Goal: Task Accomplishment & Management: Manage account settings

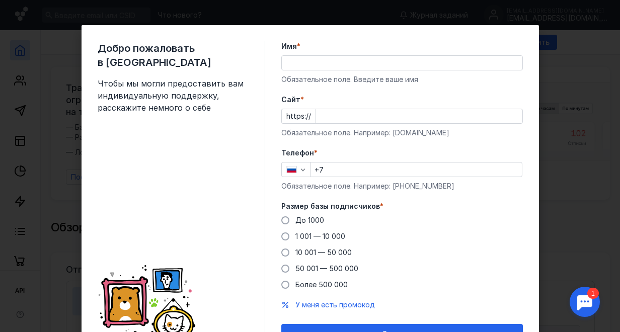
click at [559, 117] on div "Добро пожаловать в Sendsay Чтобы мы могли предоставить вам индивидуальную подде…" at bounding box center [310, 166] width 620 height 332
click at [303, 61] on input "Имя *" at bounding box center [402, 63] width 241 height 14
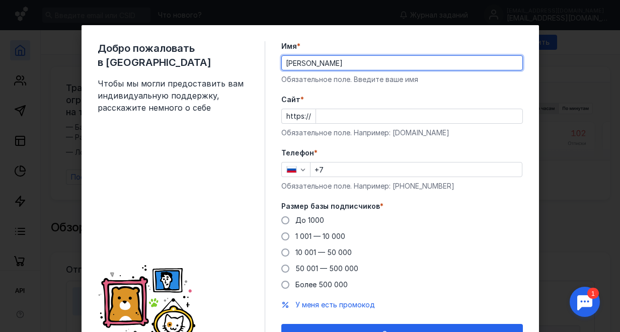
type input "[PERSON_NAME]"
click at [341, 114] on input "Cайт *" at bounding box center [419, 116] width 206 height 14
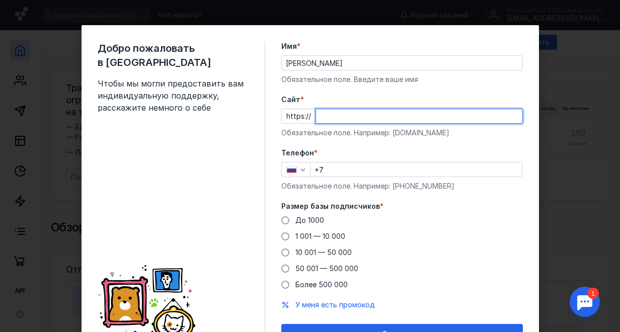
type input "G"
click at [333, 114] on input "go112/ru" at bounding box center [419, 116] width 206 height 14
type input "[DOMAIN_NAME]"
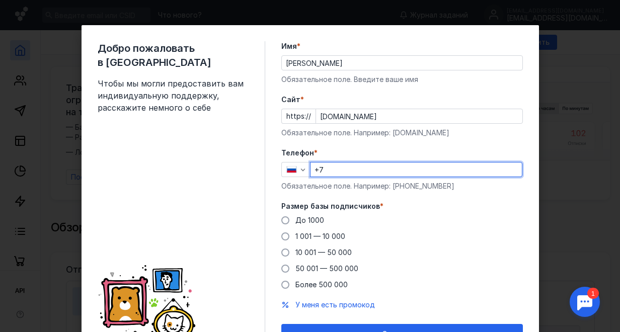
click at [347, 172] on input "+7" at bounding box center [416, 170] width 211 height 14
type input "[PHONE_NUMBER]"
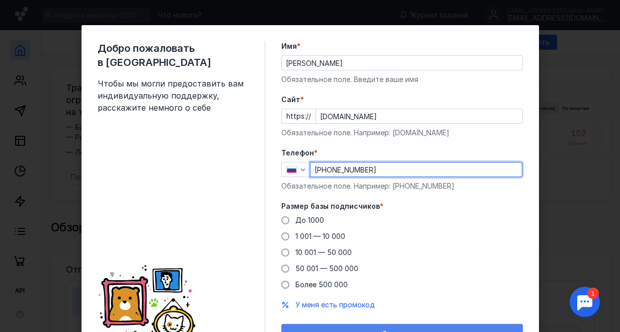
scroll to position [53, 0]
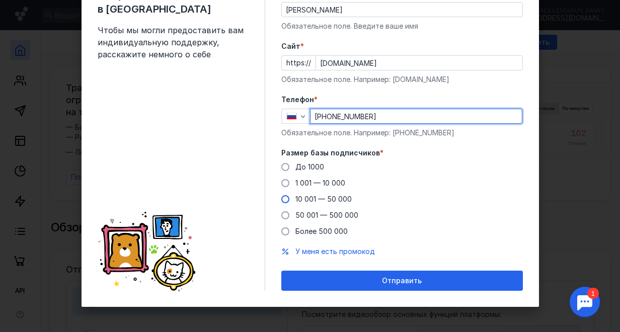
click at [282, 198] on span at bounding box center [285, 199] width 8 height 8
click at [0, 0] on input "10 001 — 50 000" at bounding box center [0, 0] width 0 height 0
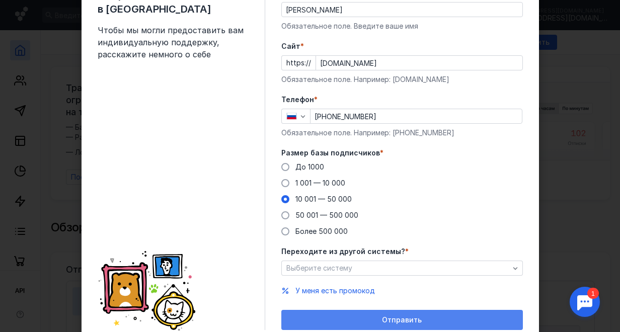
click at [368, 315] on div "Отправить" at bounding box center [402, 320] width 242 height 20
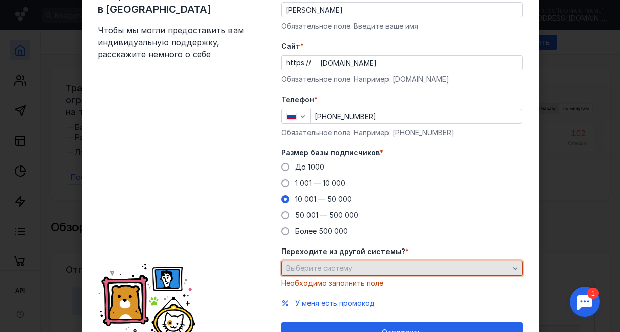
click at [345, 271] on span "Выберите систему" at bounding box center [319, 268] width 66 height 9
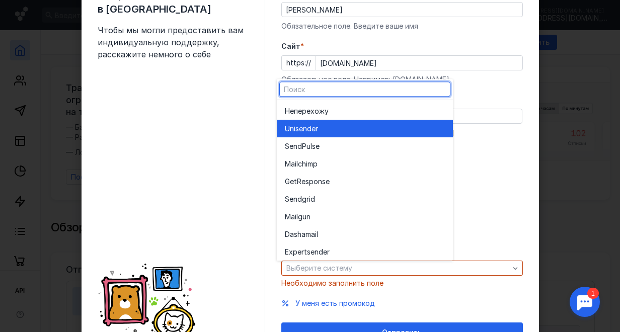
click at [327, 127] on div "Unisende r" at bounding box center [365, 129] width 160 height 10
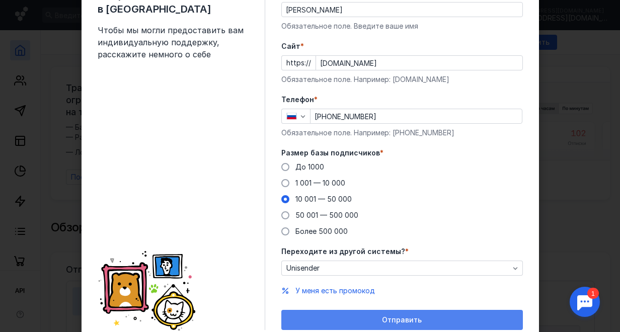
click at [347, 319] on div "Отправить" at bounding box center [402, 320] width 232 height 9
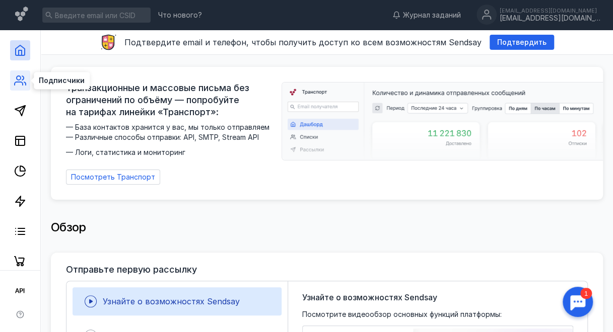
click at [17, 80] on circle at bounding box center [19, 78] width 4 height 4
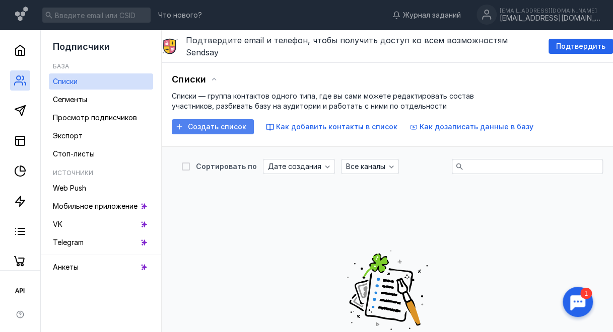
click at [230, 123] on span "Создать список" at bounding box center [217, 127] width 58 height 9
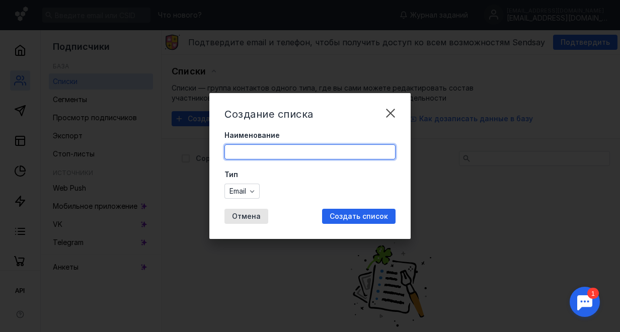
click at [308, 153] on input "Наименование" at bounding box center [310, 152] width 170 height 14
type input "uj b xxc"
type input "го и чс"
click at [365, 217] on span "Создать список" at bounding box center [359, 216] width 58 height 9
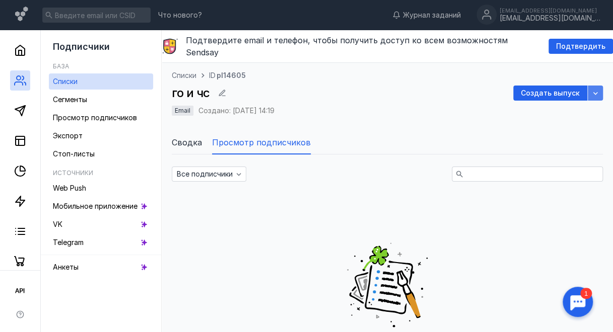
click at [588, 86] on div "button" at bounding box center [595, 93] width 15 height 15
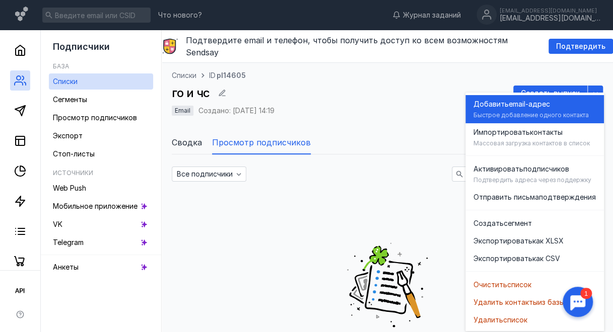
click at [561, 113] on div "Быстрое добавление одного контакта" at bounding box center [530, 115] width 115 height 8
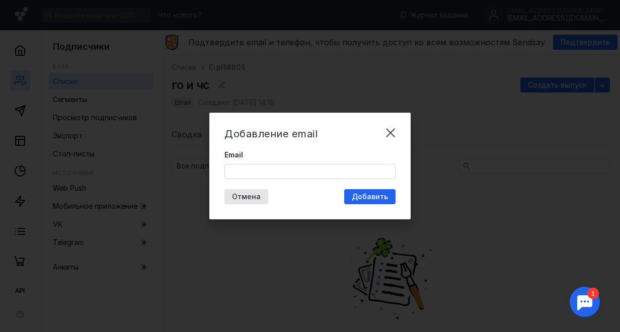
click at [300, 173] on input "Email" at bounding box center [310, 172] width 170 height 14
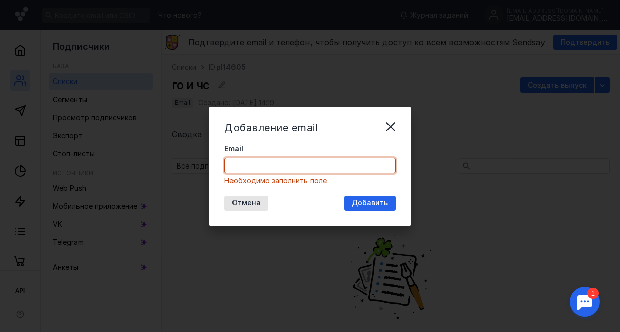
paste input "email [EMAIL_ADDRESS][DOMAIN_NAME] [EMAIL_ADDRESS][DOMAIN_NAME] [EMAIL_ADDRESS]…"
type input "email [EMAIL_ADDRESS][DOMAIN_NAME] [EMAIL_ADDRESS][DOMAIN_NAME] [EMAIL_ADDRESS]…"
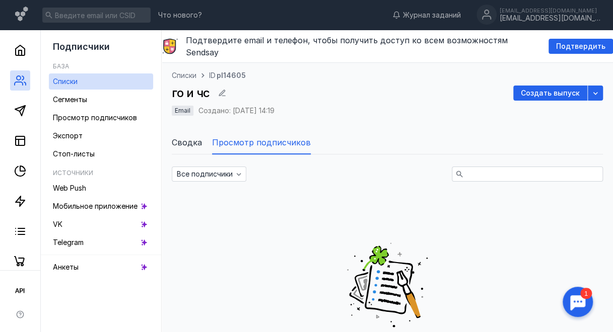
click at [190, 136] on span "Сводка" at bounding box center [187, 142] width 30 height 12
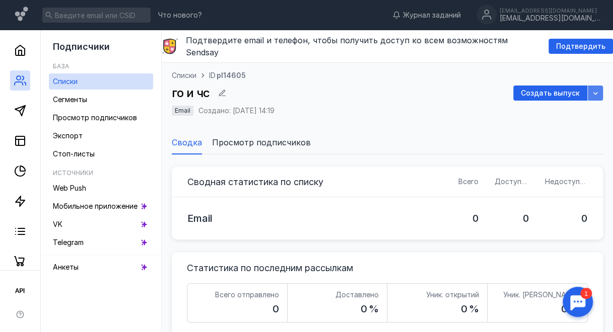
click at [588, 86] on div "button" at bounding box center [595, 93] width 15 height 15
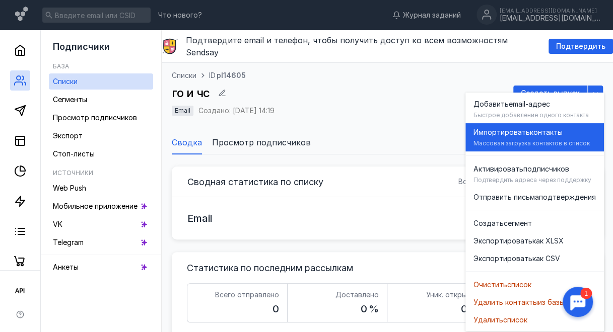
click at [528, 139] on div "Массовая загрузка контактов в список" at bounding box center [531, 143] width 116 height 8
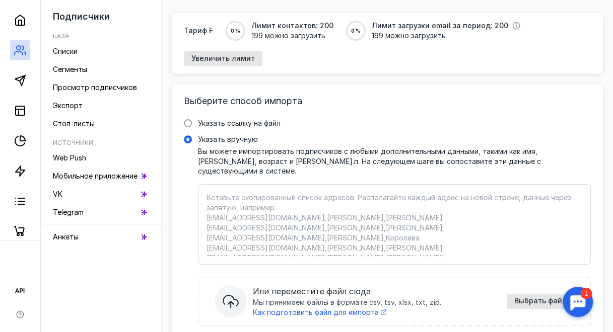
scroll to position [146, 0]
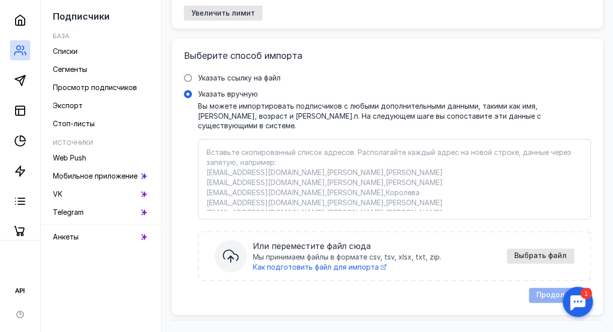
click at [232, 148] on textarea "Указать вручную Вы можете импортировать подписчиков с любыми дополнительными да…" at bounding box center [394, 179] width 376 height 63
paste textarea "email [EMAIL_ADDRESS][DOMAIN_NAME] [EMAIL_ADDRESS][DOMAIN_NAME] [EMAIL_ADDRESS]…"
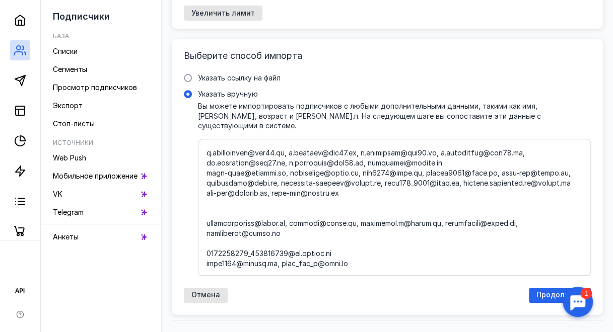
scroll to position [4350, 0]
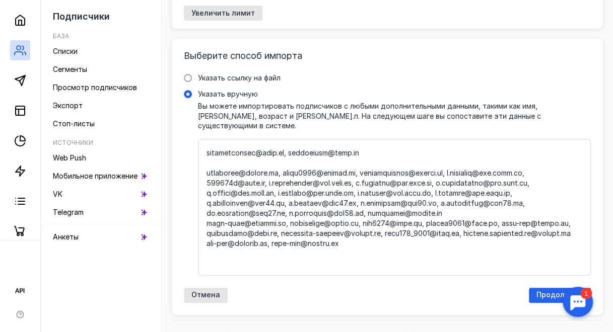
click at [230, 187] on textarea "Указать вручную Вы можете импортировать подписчиков с любыми дополнительными да…" at bounding box center [394, 208] width 376 height 120
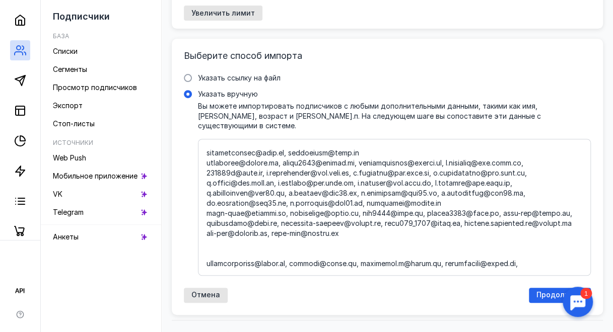
click at [214, 165] on textarea "Указать вручную Вы можете импортировать подписчиков с любыми дополнительными да…" at bounding box center [394, 208] width 376 height 120
click at [212, 169] on div at bounding box center [394, 207] width 393 height 137
click at [0, 0] on input "Указать вручную" at bounding box center [0, 0] width 0 height 0
click at [217, 166] on textarea "Указать вручную Вы можете импортировать подписчиков с любыми дополнительными да…" at bounding box center [394, 208] width 376 height 120
click at [214, 173] on textarea "Указать вручную Вы можете импортировать подписчиков с любыми дополнительными да…" at bounding box center [394, 208] width 376 height 120
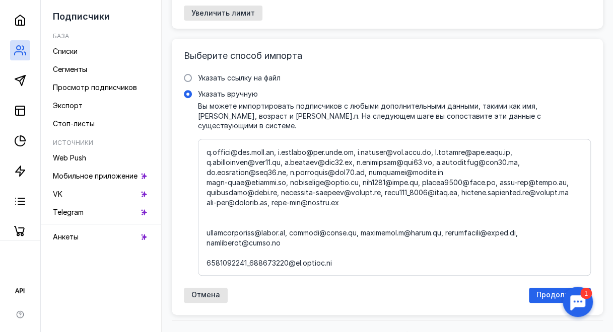
scroll to position [4239, 0]
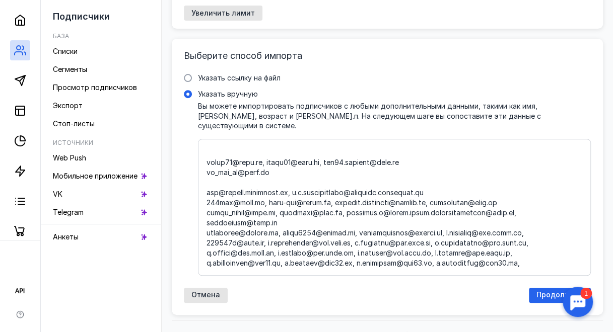
click at [214, 173] on textarea "Указать вручную Вы можете импортировать подписчиков с любыми дополнительными да…" at bounding box center [394, 208] width 376 height 120
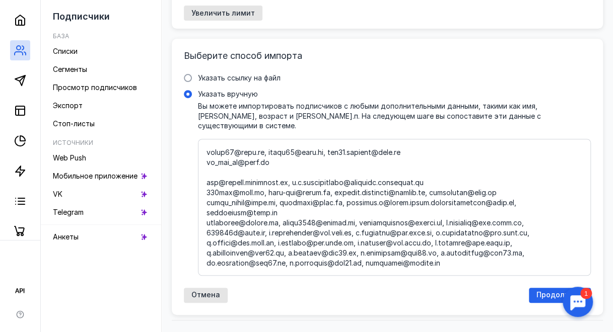
click at [222, 193] on textarea "Указать вручную Вы можете импортировать подписчиков с любыми дополнительными да…" at bounding box center [394, 208] width 376 height 120
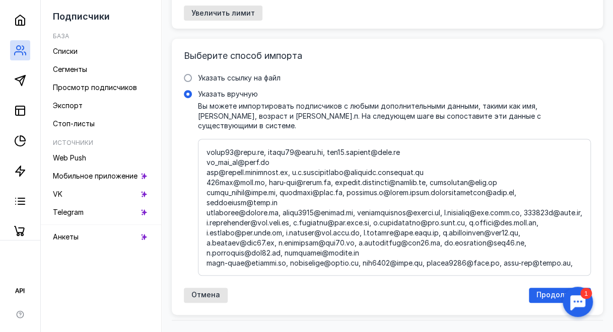
click at [217, 159] on textarea "Указать вручную Вы можете импортировать подписчиков с любыми дополнительными да…" at bounding box center [394, 208] width 376 height 120
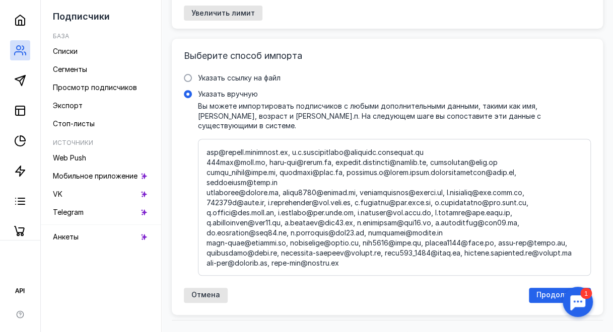
scroll to position [4088, 0]
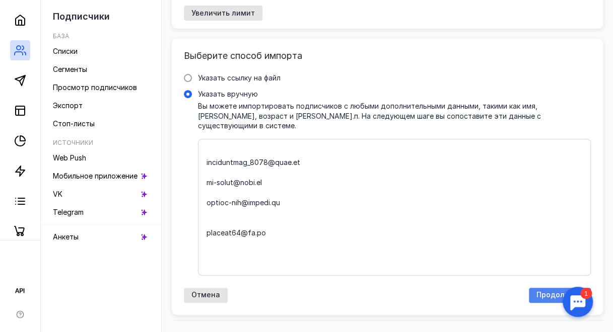
type textarea "email [EMAIL_ADDRESS][DOMAIN_NAME] [EMAIL_ADDRESS][DOMAIN_NAME] [EMAIL_ADDRESS]…"
click at [552, 291] on span "Продолжить" at bounding box center [559, 295] width 47 height 9
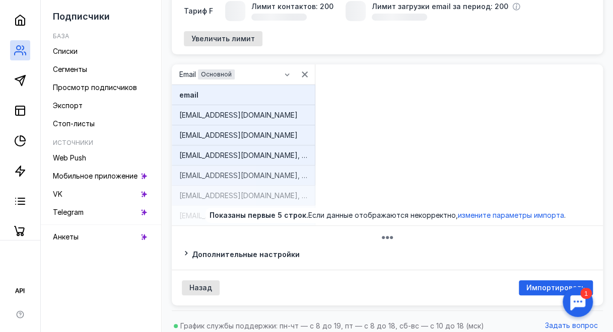
scroll to position [143, 0]
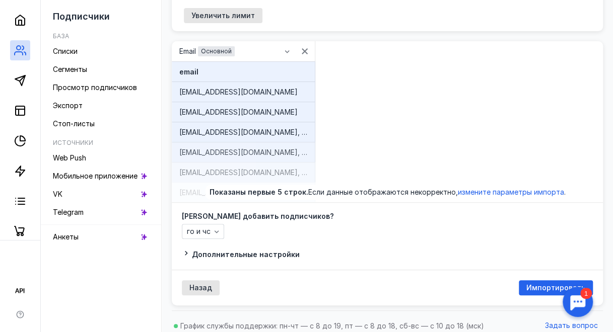
click at [280, 127] on div "[EMAIL_ADDRESS][DOMAIN_NAME], [EMAIL_ADDRESS][DOMAIN_NAME]" at bounding box center [243, 132] width 128 height 10
click at [483, 188] on span "измените параметры импорта" at bounding box center [511, 192] width 106 height 9
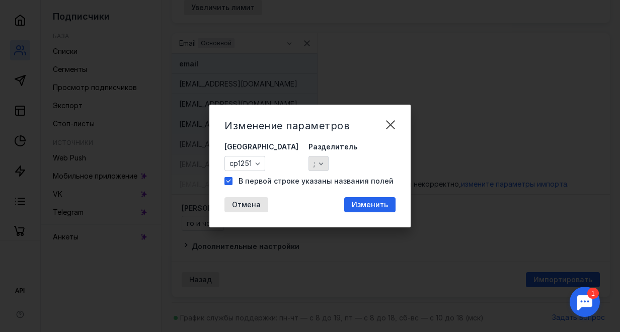
click at [317, 164] on icon "button" at bounding box center [321, 164] width 8 height 8
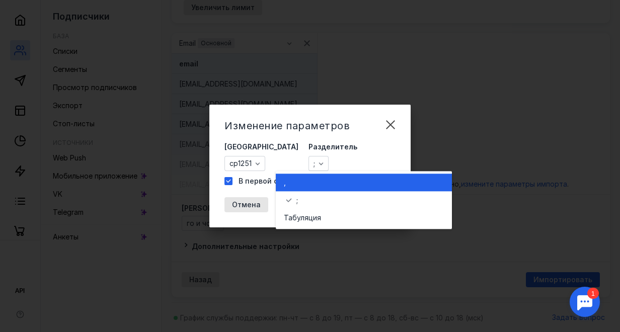
click at [283, 180] on button "," at bounding box center [364, 183] width 176 height 18
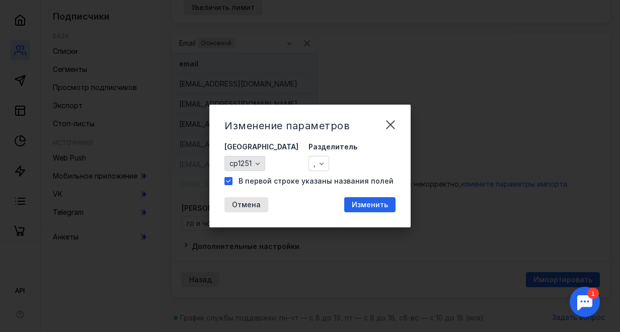
click at [258, 159] on div "button" at bounding box center [258, 164] width 10 height 10
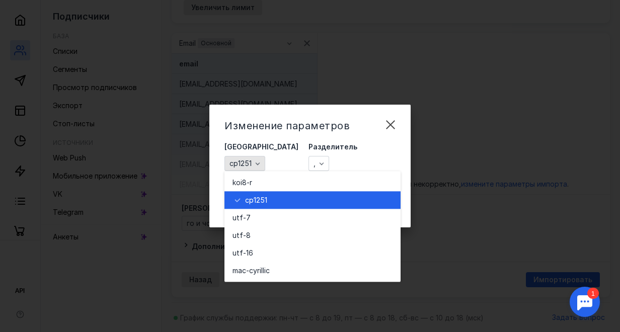
click at [258, 159] on div "button" at bounding box center [258, 164] width 10 height 10
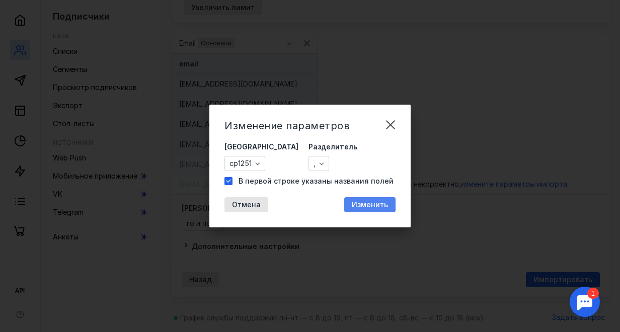
click at [374, 204] on span "Изменить" at bounding box center [370, 205] width 36 height 9
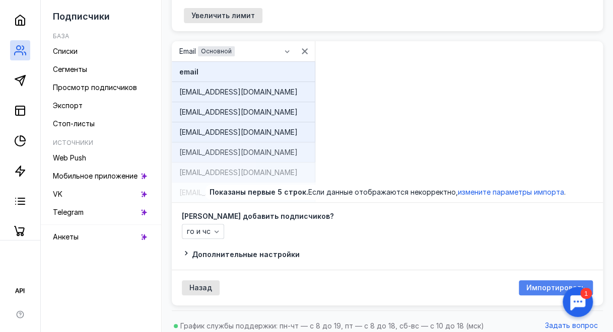
click at [543, 284] on span "Импортировать" at bounding box center [555, 288] width 59 height 9
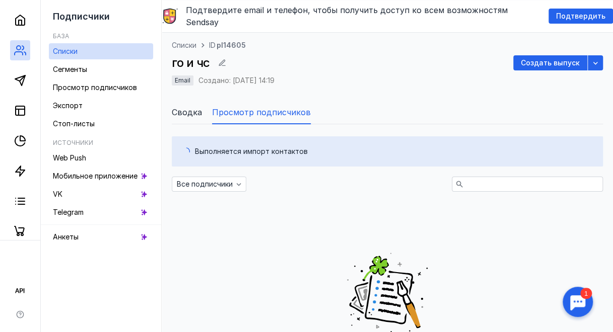
scroll to position [143, 0]
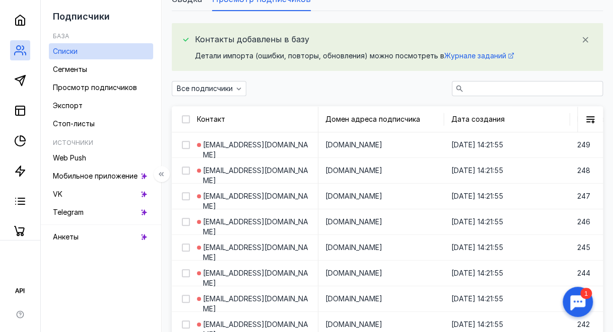
click at [152, 279] on div "Подписчики База Списки Сегменты Просмотр подписчиков Экспорт Стоп-листы Источни…" at bounding box center [101, 166] width 121 height 332
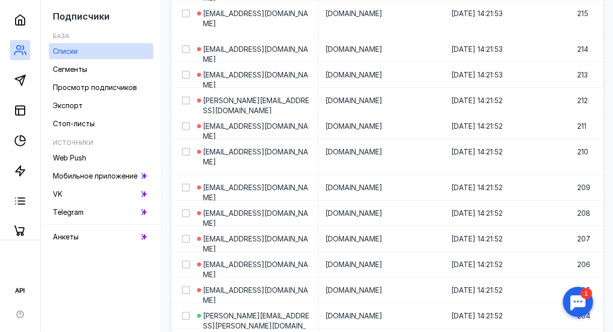
scroll to position [1372, 0]
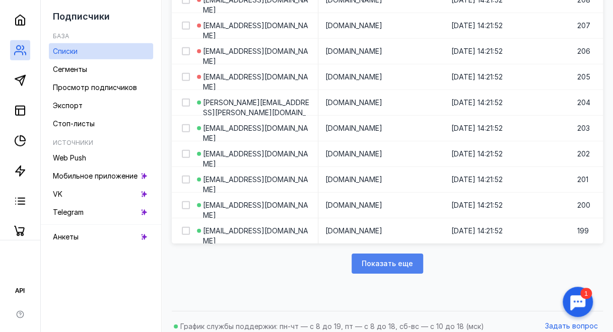
click at [388, 260] on span "Показать еще" at bounding box center [387, 264] width 51 height 9
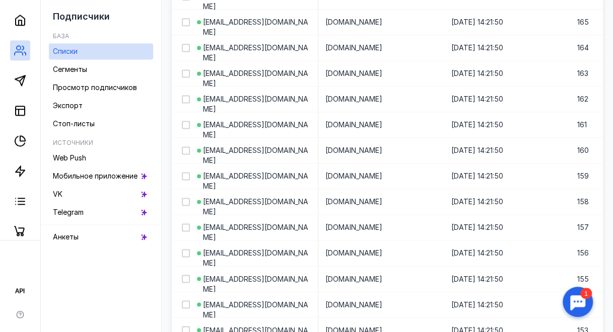
scroll to position [2673, 0]
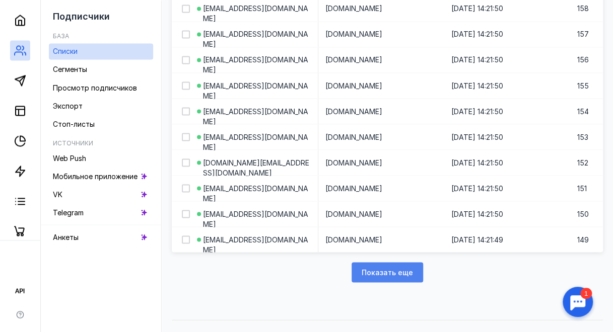
click at [397, 268] on span "Показать еще" at bounding box center [387, 272] width 51 height 9
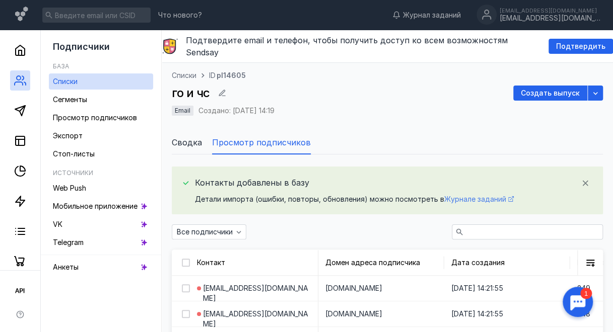
click at [467, 195] on span "Журнале заданий" at bounding box center [475, 199] width 62 height 9
